Goal: Task Accomplishment & Management: Manage account settings

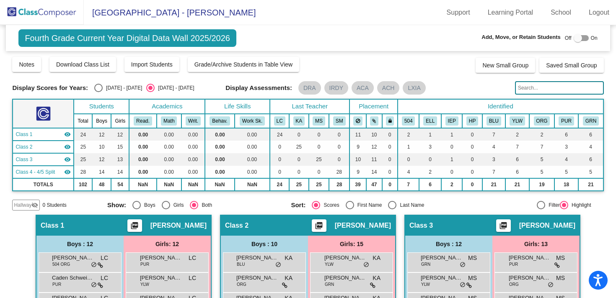
click at [123, 13] on span "[GEOGRAPHIC_DATA] - [PERSON_NAME]" at bounding box center [170, 12] width 172 height 13
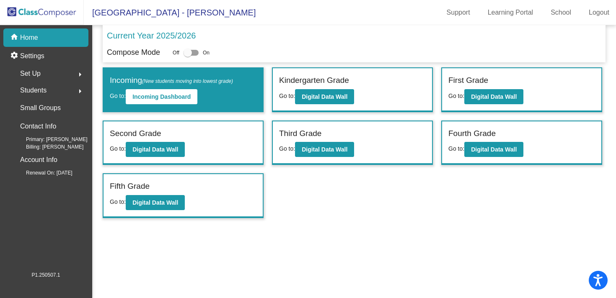
click at [33, 39] on p "Home" at bounding box center [29, 38] width 18 height 10
click at [155, 150] on b "Digital Data Wall" at bounding box center [155, 149] width 46 height 7
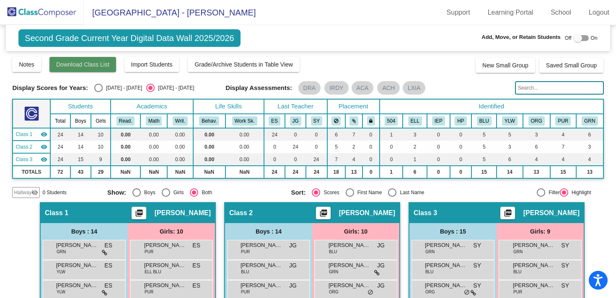
click at [93, 62] on span "Download Class List" at bounding box center [82, 64] width 53 height 7
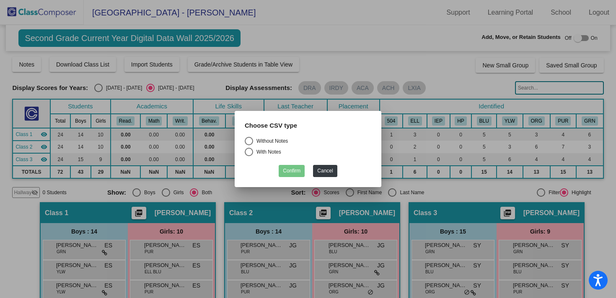
click at [249, 143] on div "Select an option" at bounding box center [249, 141] width 8 height 8
click at [249, 145] on input "Without Notes" at bounding box center [248, 145] width 0 height 0
radio input "true"
click at [289, 171] on button "Confirm" at bounding box center [292, 171] width 26 height 12
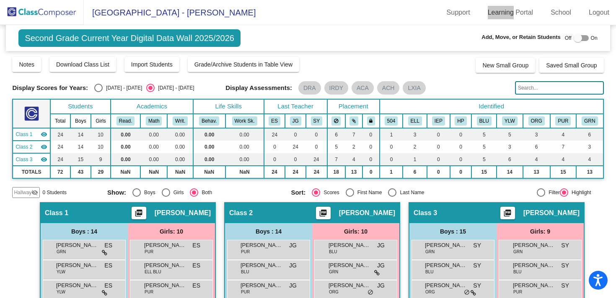
click at [508, 1] on mat-toolbar "[GEOGRAPHIC_DATA] - [PERSON_NAME] Support Learning Portal School Logout" at bounding box center [308, 12] width 616 height 25
click at [542, 88] on input "text" at bounding box center [559, 87] width 89 height 13
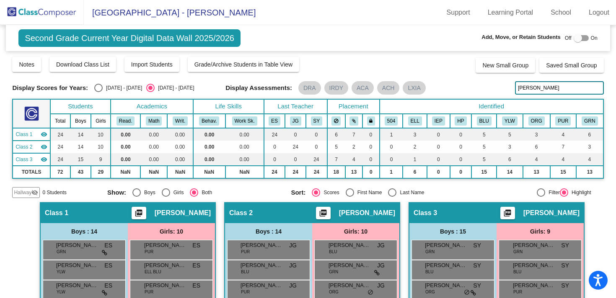
type input "[PERSON_NAME]"
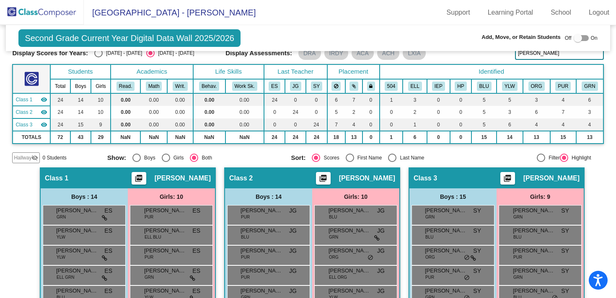
scroll to position [34, 0]
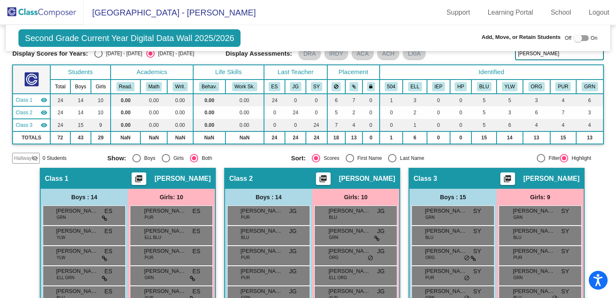
click at [324, 41] on div "Second Grade Current Year Digital Data Wall 2025/2026 Add, Move, or Retain Stud…" at bounding box center [308, 38] width 604 height 26
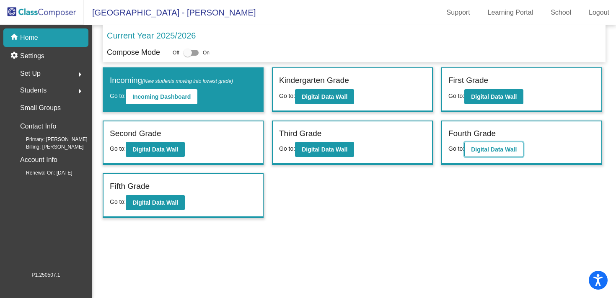
click at [476, 151] on b "Digital Data Wall" at bounding box center [494, 149] width 46 height 7
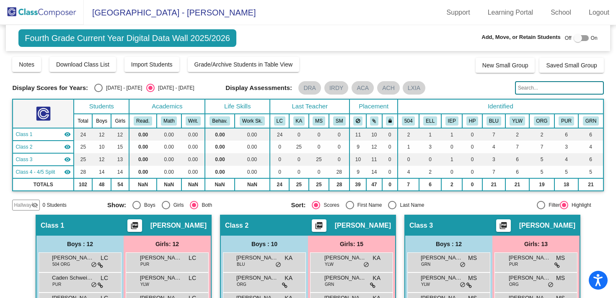
click at [532, 88] on input "text" at bounding box center [559, 87] width 89 height 13
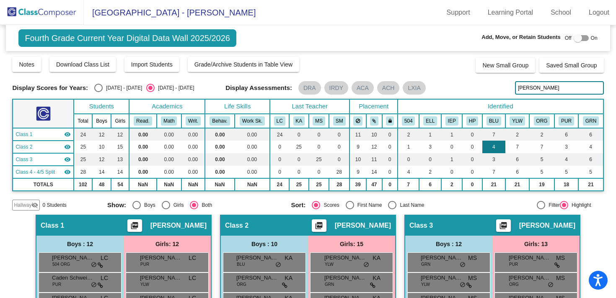
type input "[PERSON_NAME]"
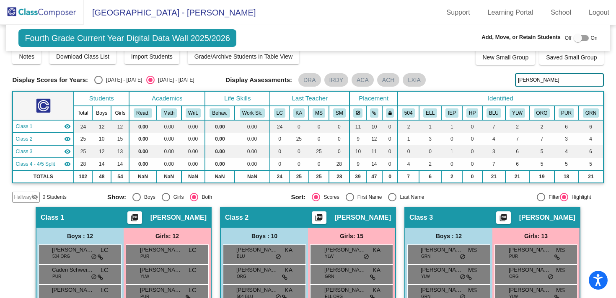
click at [554, 77] on input "[PERSON_NAME]" at bounding box center [559, 79] width 89 height 13
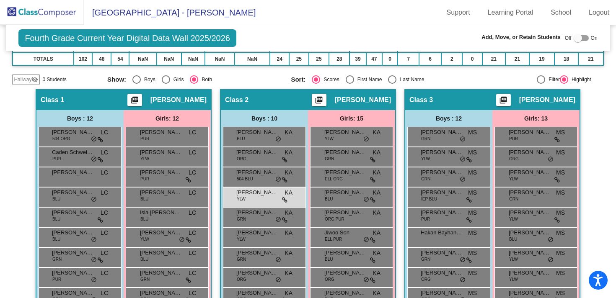
scroll to position [190, 0]
